Goal: Check status: Check status

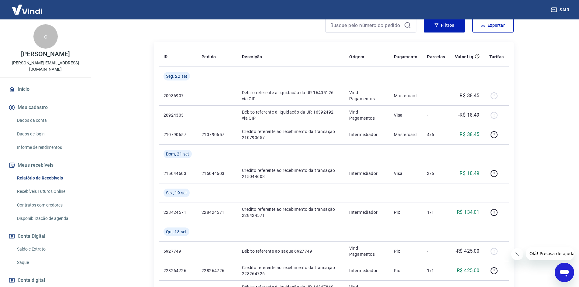
scroll to position [122, 0]
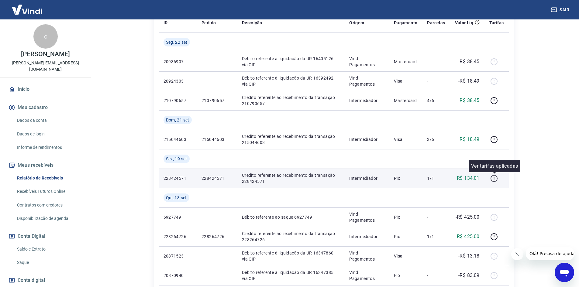
click at [495, 178] on icon "button" at bounding box center [494, 178] width 1 height 2
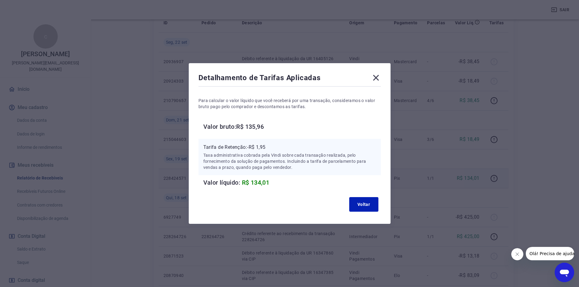
click at [380, 81] on icon at bounding box center [376, 78] width 10 height 10
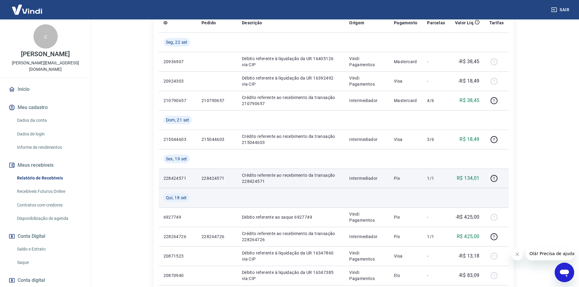
scroll to position [152, 0]
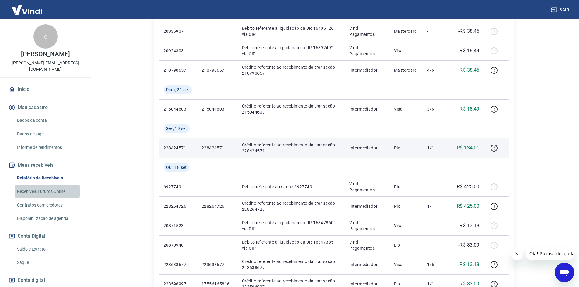
click at [41, 185] on link "Recebíveis Futuros Online" at bounding box center [49, 191] width 69 height 12
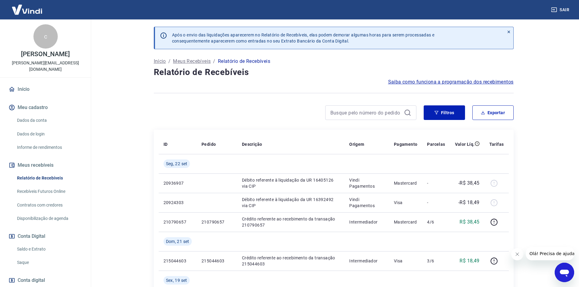
click at [382, 108] on div at bounding box center [370, 112] width 91 height 15
click at [379, 110] on input at bounding box center [365, 112] width 71 height 9
paste input "2623439"
type input "2623439"
click at [408, 112] on icon at bounding box center [407, 112] width 7 height 7
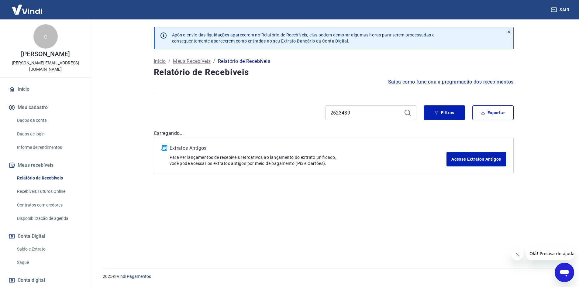
click at [405, 114] on div "2623439" at bounding box center [370, 112] width 91 height 15
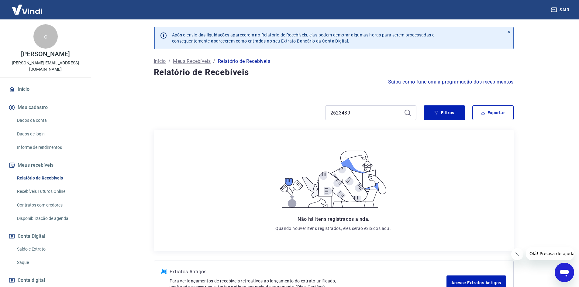
click at [406, 114] on icon at bounding box center [407, 112] width 7 height 7
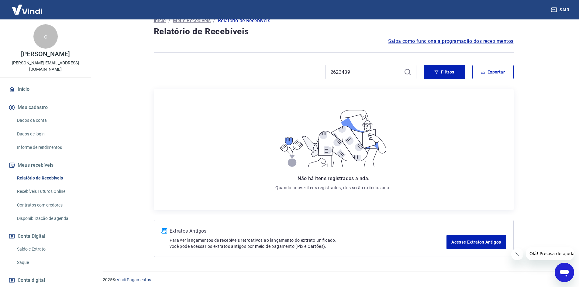
scroll to position [44, 0]
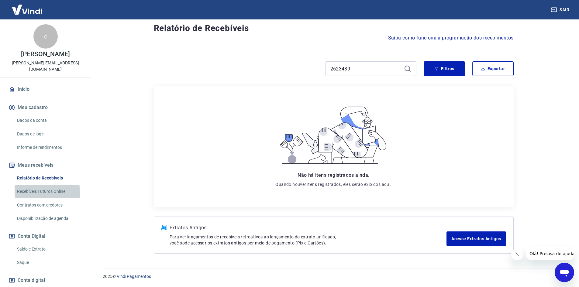
click at [29, 188] on link "Recebíveis Futuros Online" at bounding box center [49, 191] width 69 height 12
